Goal: Information Seeking & Learning: Learn about a topic

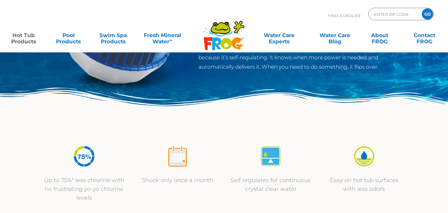
scroll to position [154, 0]
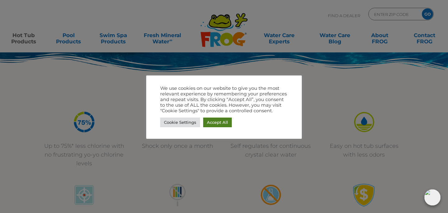
drag, startPoint x: 210, startPoint y: 121, endPoint x: 210, endPoint y: 127, distance: 5.6
click at [210, 121] on link "Accept All" at bounding box center [217, 122] width 29 height 10
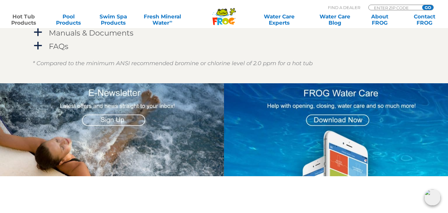
scroll to position [747, 0]
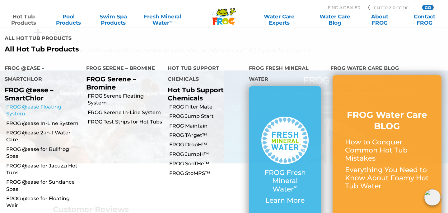
click at [36, 103] on link "FROG @ease Floating System" at bounding box center [43, 110] width 75 height 14
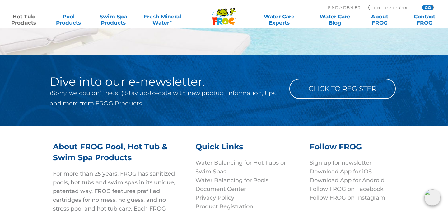
scroll to position [2027, 0]
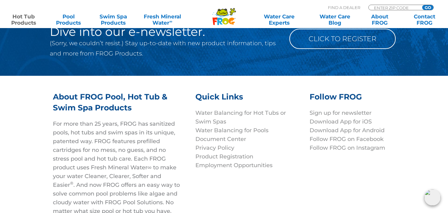
click at [426, 197] on img at bounding box center [432, 197] width 16 height 16
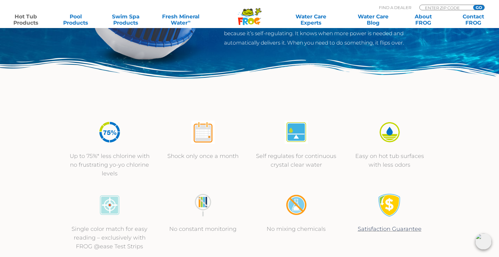
scroll to position [143, 0]
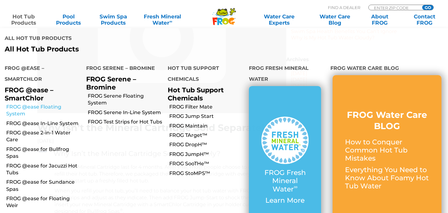
scroll to position [100, 0]
click at [42, 103] on link "FROG @ease Floating System" at bounding box center [43, 110] width 75 height 14
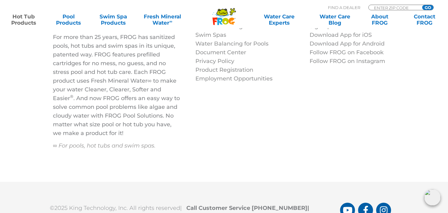
scroll to position [2139, 0]
